Goal: Navigation & Orientation: Find specific page/section

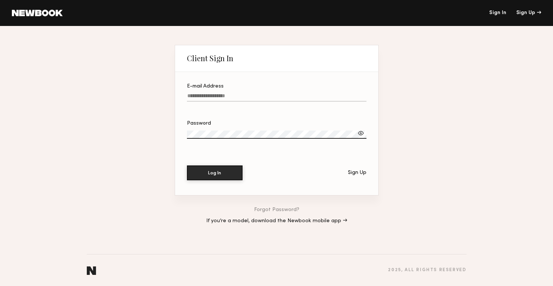
click at [43, 14] on link at bounding box center [37, 13] width 51 height 7
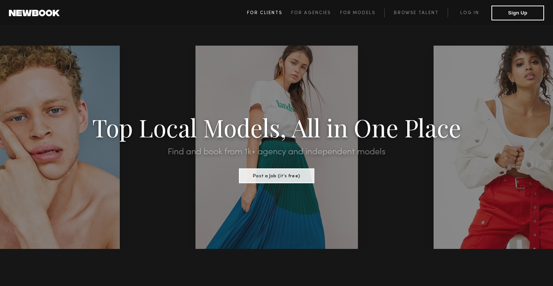
click at [268, 13] on span "For Clients" at bounding box center [264, 13] width 35 height 4
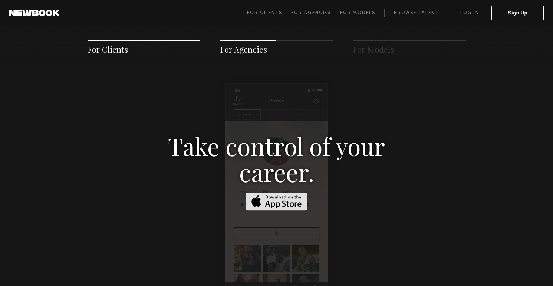
scroll to position [1153, 0]
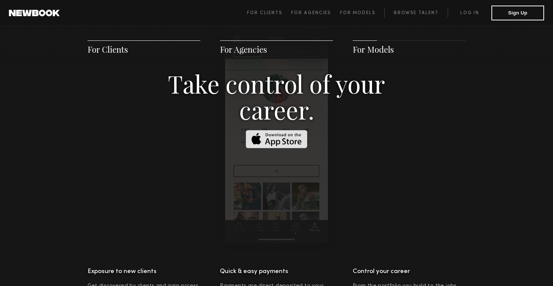
click at [285, 130] on img at bounding box center [277, 139] width 62 height 18
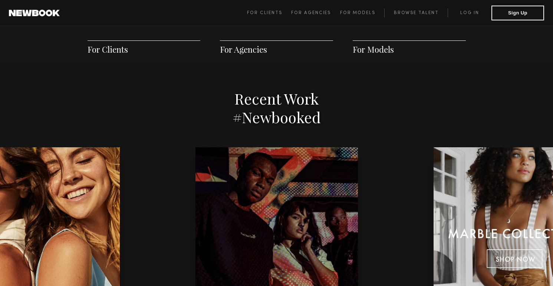
scroll to position [1506, 0]
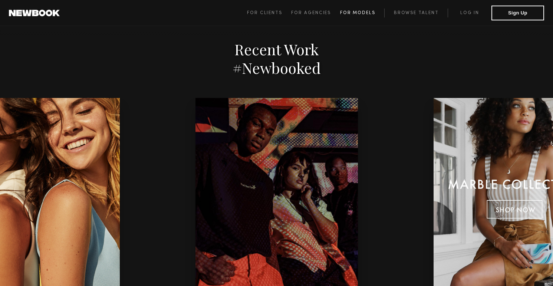
click at [362, 13] on span "For Models" at bounding box center [357, 13] width 35 height 4
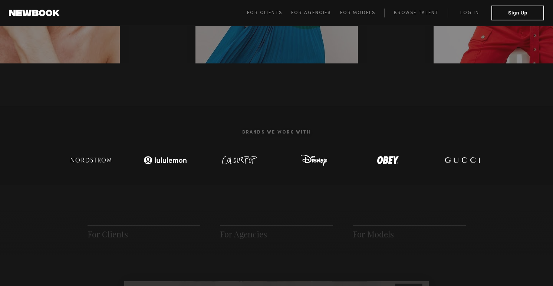
scroll to position [186, 0]
click at [382, 236] on span "For Models" at bounding box center [373, 233] width 41 height 11
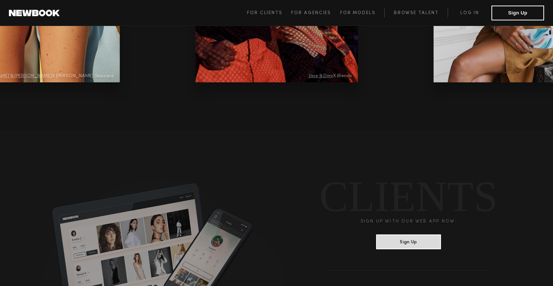
scroll to position [1670, 0]
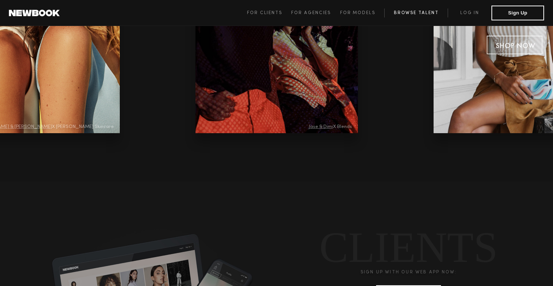
click at [415, 12] on link "Browse Talent" at bounding box center [416, 13] width 63 height 9
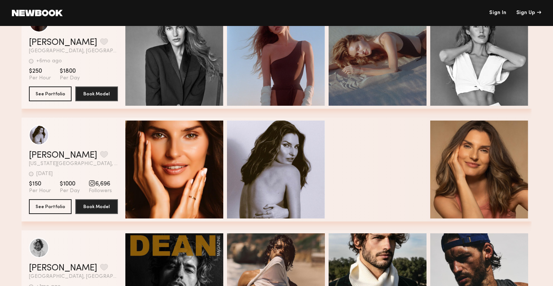
scroll to position [2311, 0]
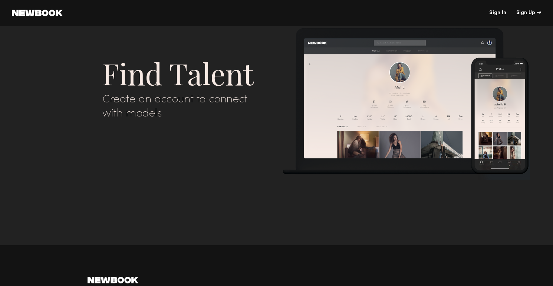
click at [383, 216] on nb-create-account-notice "Find Talent Create an account to connect with models Create Account → Log in → …" at bounding box center [276, 143] width 553 height 286
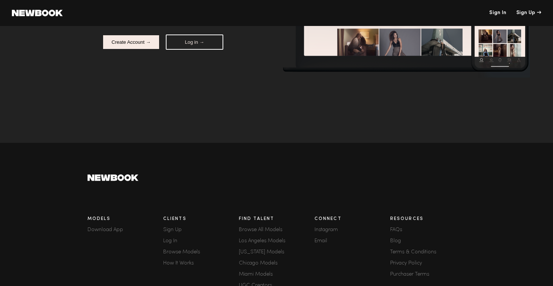
scroll to position [158, 0]
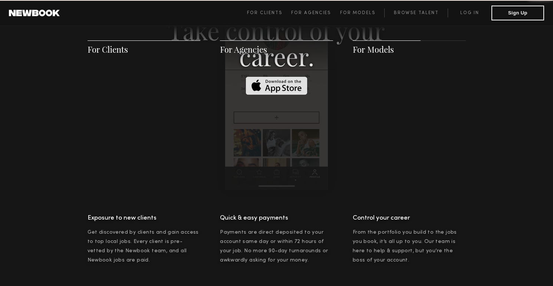
scroll to position [1069, 0]
